Goal: Obtain resource: Download file/media

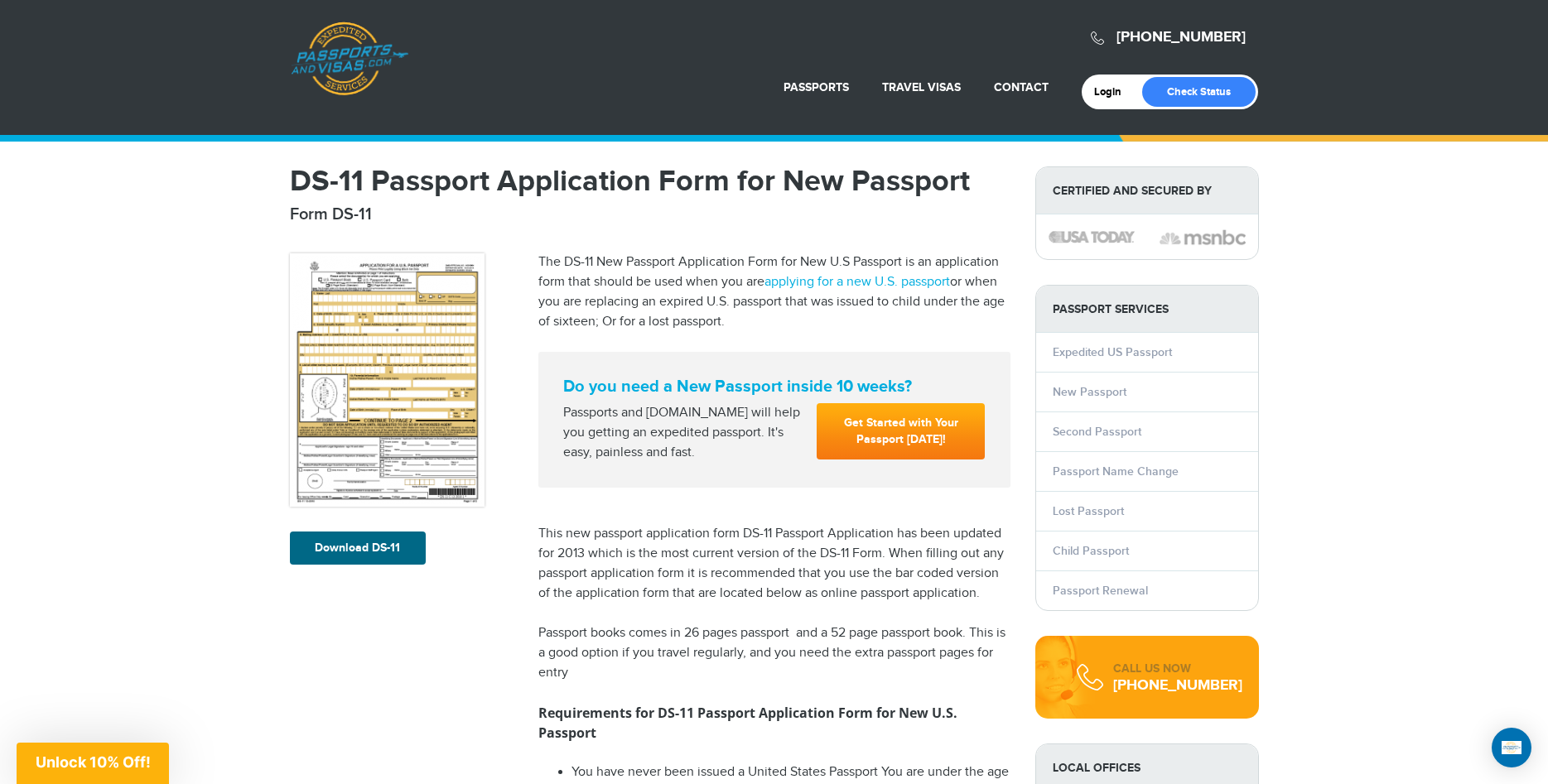
click at [409, 338] on img at bounding box center [387, 381] width 194 height 254
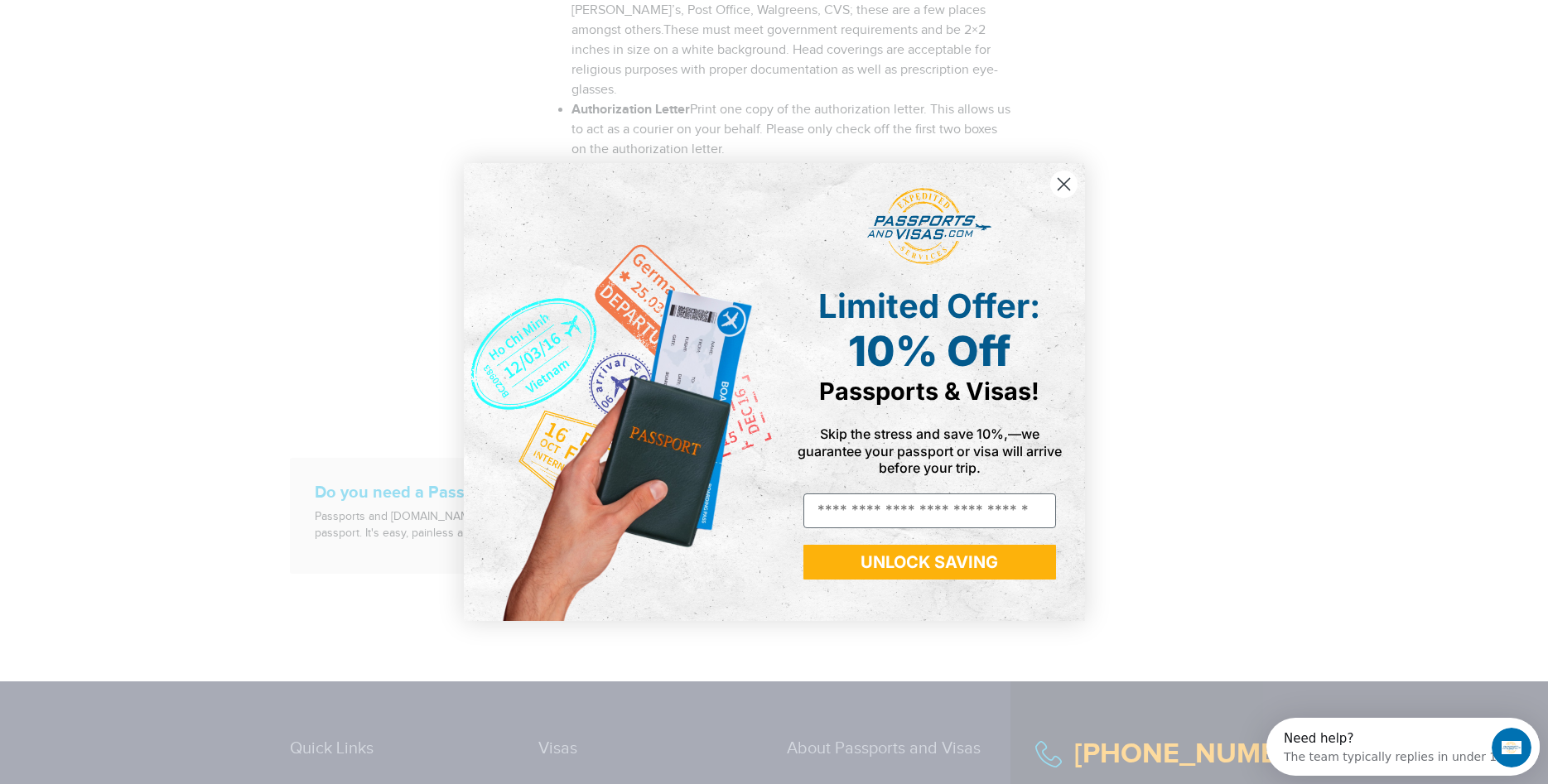
click at [1069, 180] on icon "Close dialog" at bounding box center [1063, 183] width 12 height 12
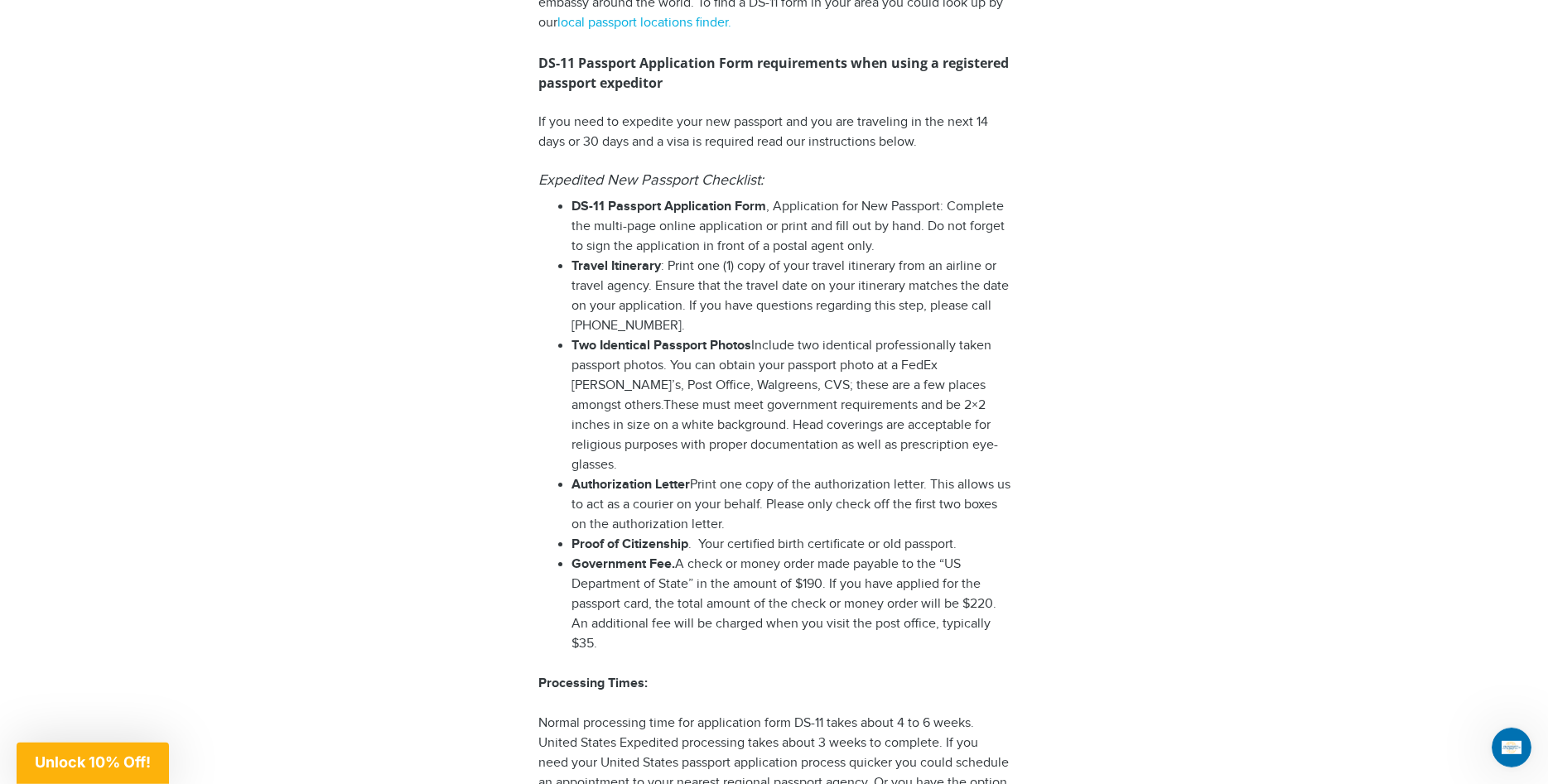
scroll to position [1085, 0]
